Goal: Navigation & Orientation: Find specific page/section

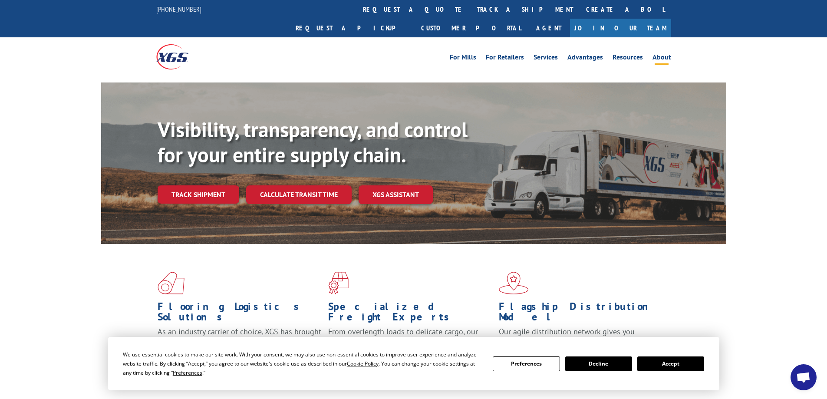
click at [661, 54] on link "About" at bounding box center [661, 59] width 19 height 10
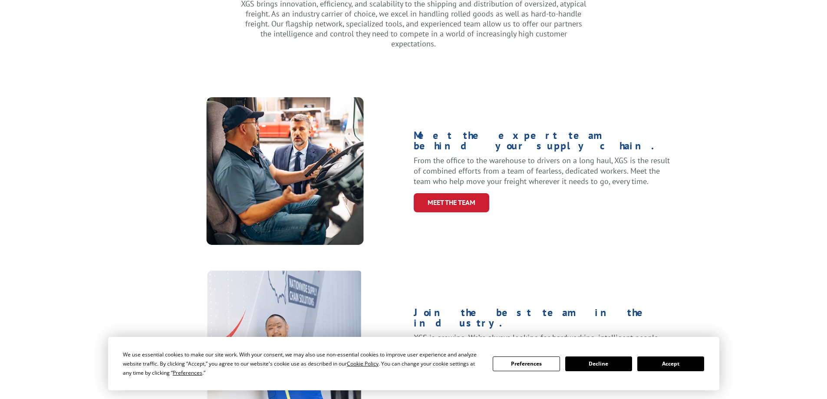
scroll to position [309, 0]
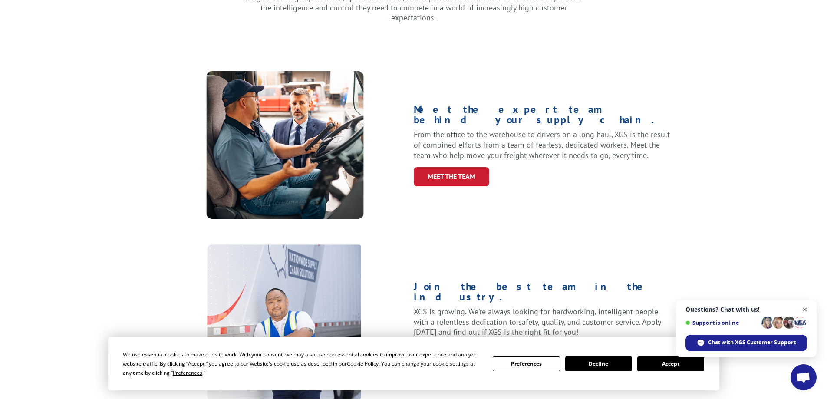
click at [807, 308] on span "Close chat" at bounding box center [805, 309] width 11 height 11
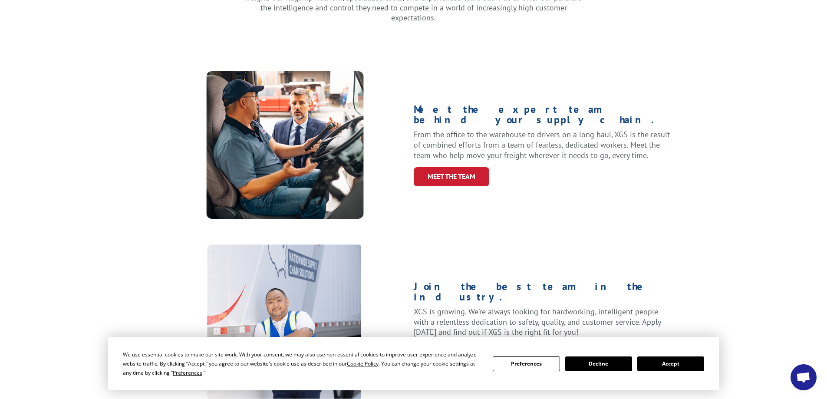
click at [588, 362] on button "Decline" at bounding box center [598, 363] width 67 height 15
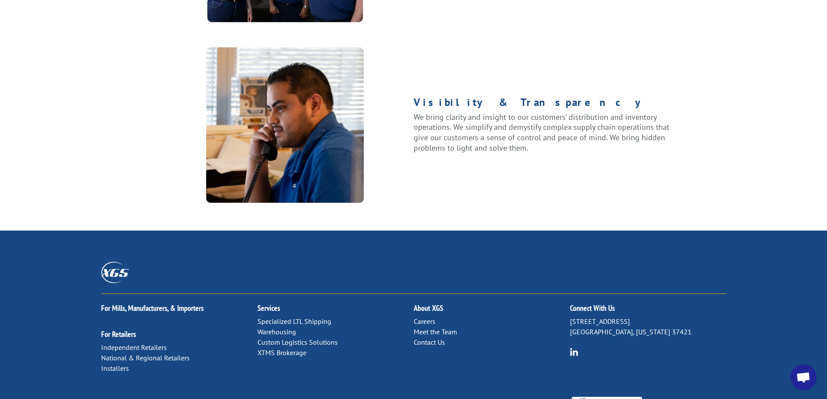
scroll to position [1114, 0]
